Goal: Task Accomplishment & Management: Use online tool/utility

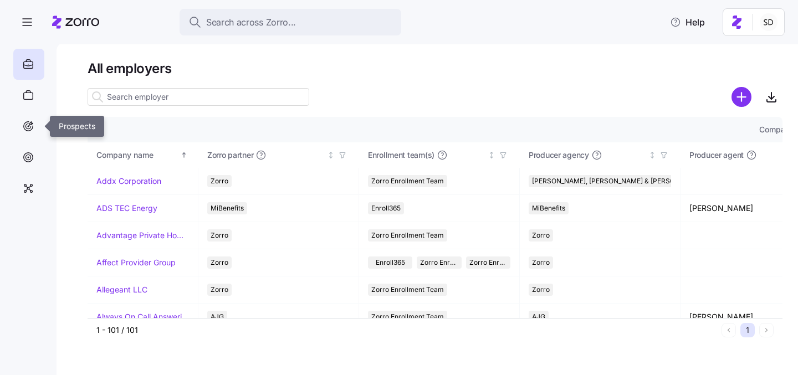
click at [37, 140] on div at bounding box center [28, 126] width 31 height 31
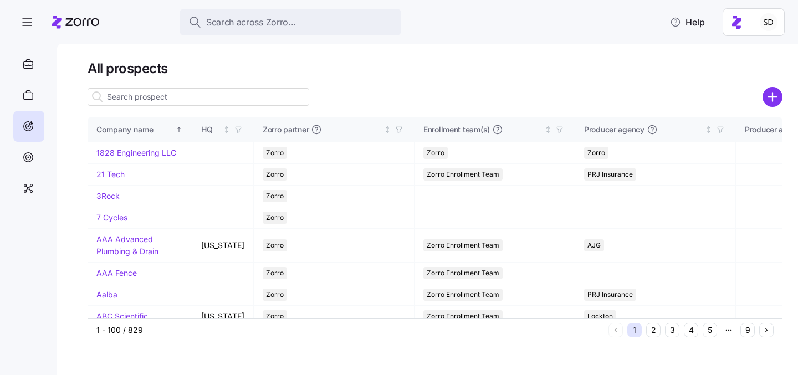
click at [142, 94] on input at bounding box center [199, 97] width 222 height 18
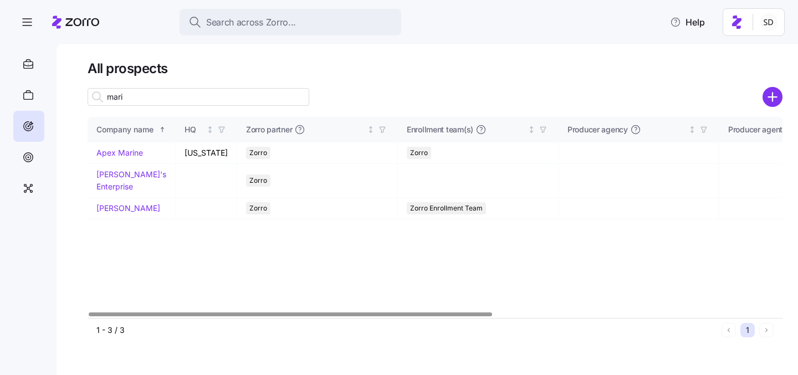
type input "mari"
click at [121, 177] on link "[PERSON_NAME]'s Enterprise" at bounding box center [131, 181] width 70 height 22
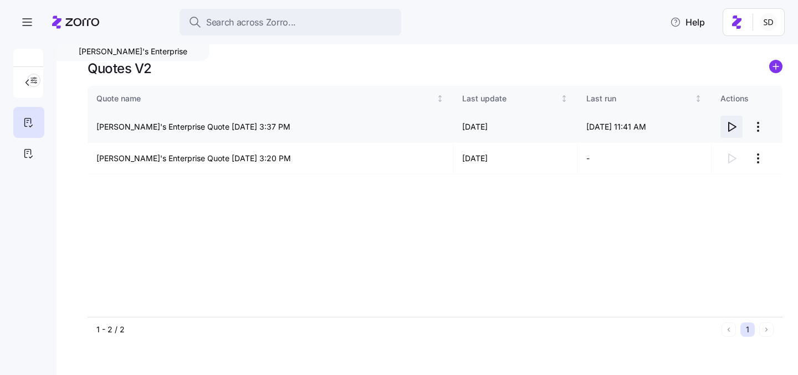
click at [730, 126] on icon "button" at bounding box center [731, 126] width 13 height 13
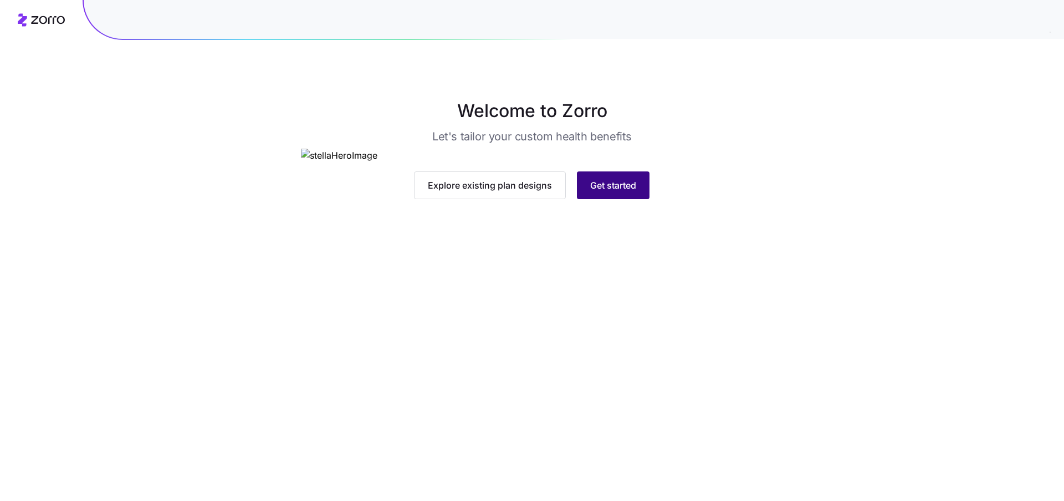
click at [626, 192] on span "Get started" at bounding box center [613, 184] width 46 height 13
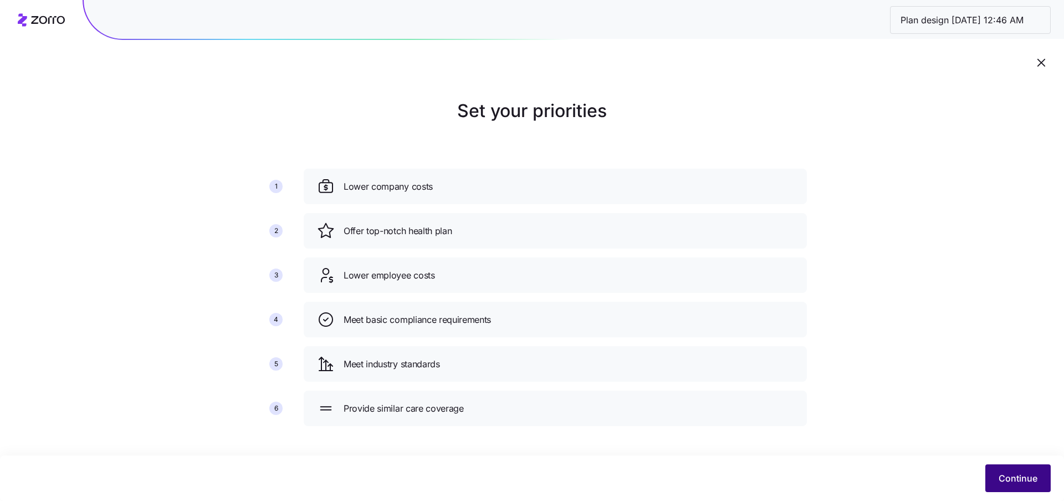
click at [1021, 486] on button "Continue" at bounding box center [1018, 478] width 65 height 28
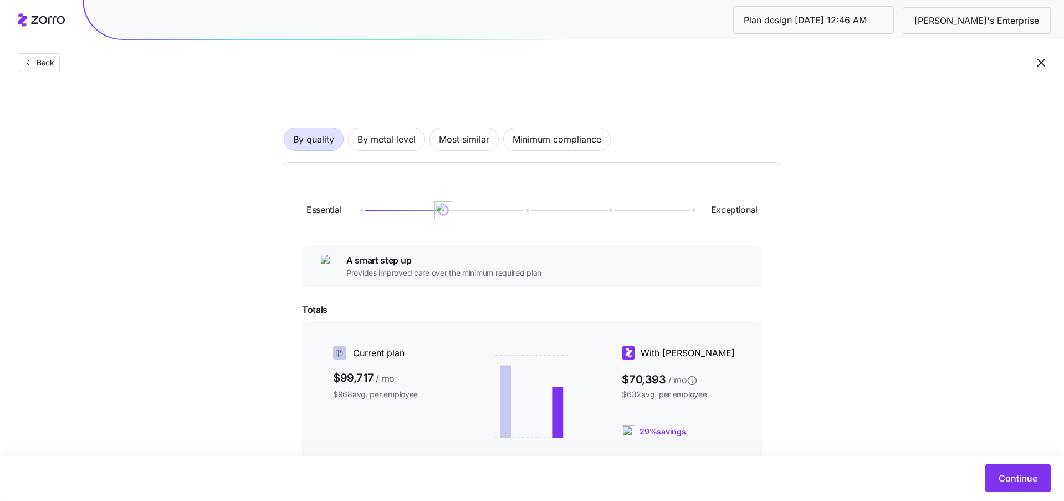
scroll to position [38, 0]
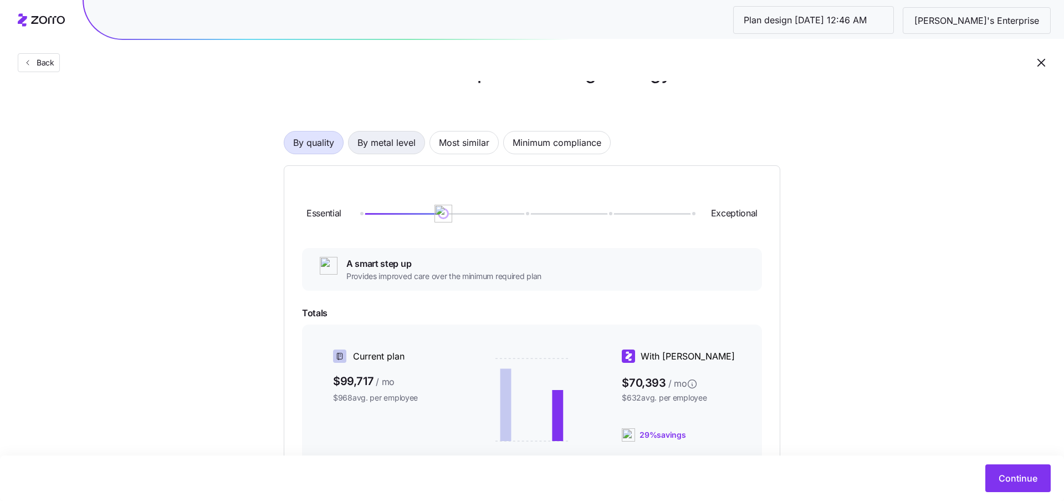
click at [406, 145] on span "By metal level" at bounding box center [387, 142] width 58 height 22
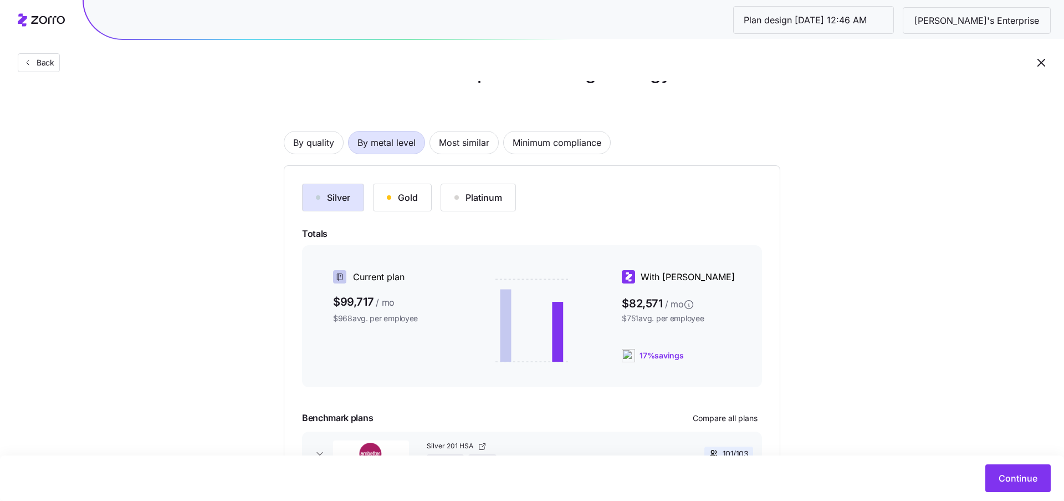
scroll to position [92, 0]
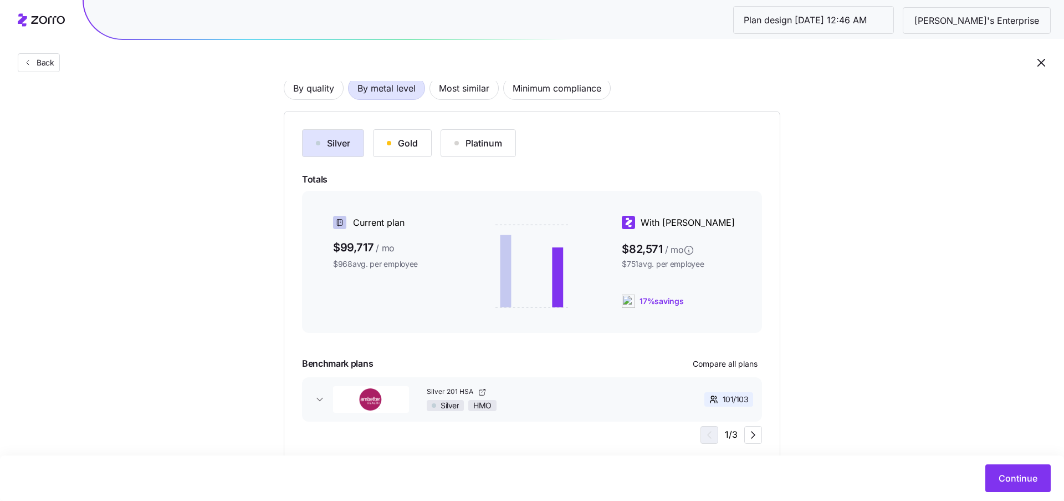
click at [399, 141] on div "Gold" at bounding box center [402, 142] width 31 height 13
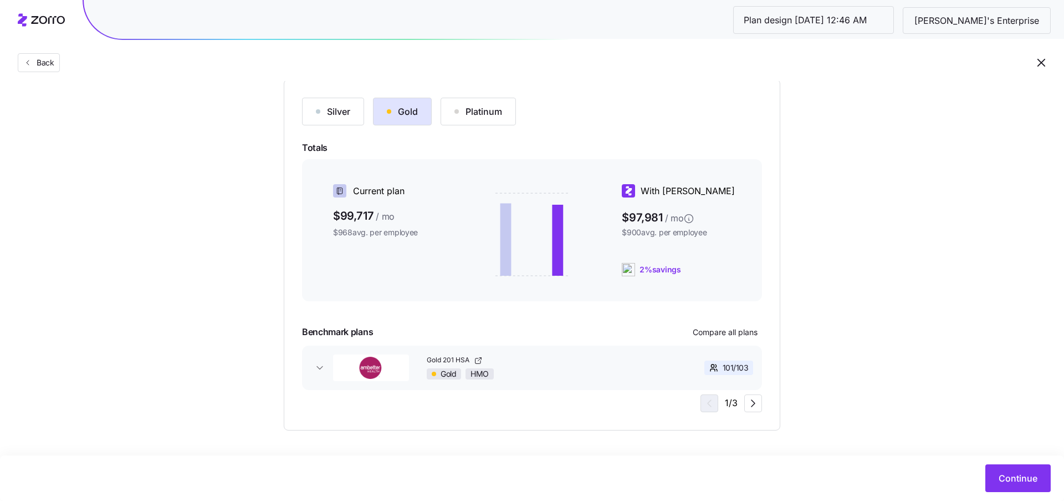
scroll to position [0, 0]
